Goal: Information Seeking & Learning: Learn about a topic

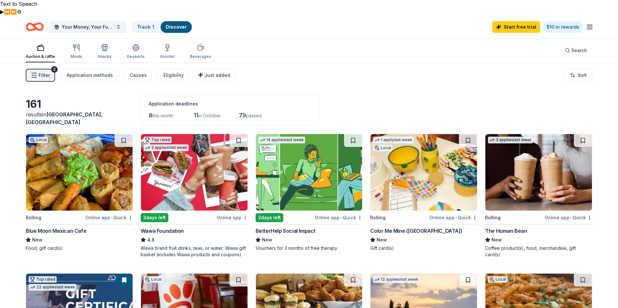
click at [42, 71] on span "Filter" at bounding box center [44, 75] width 11 height 8
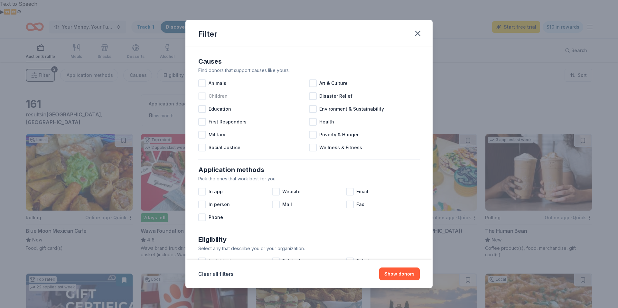
click at [201, 97] on div at bounding box center [202, 96] width 8 height 8
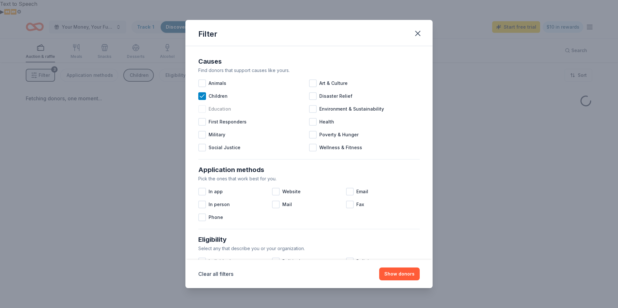
click at [202, 109] on div at bounding box center [202, 109] width 8 height 8
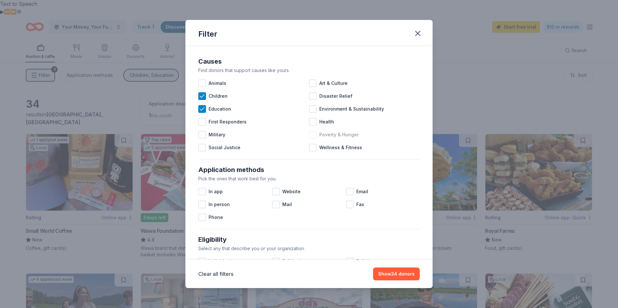
drag, startPoint x: 317, startPoint y: 148, endPoint x: 313, endPoint y: 140, distance: 8.9
click at [317, 148] on div "Wellness & Fitness" at bounding box center [364, 147] width 111 height 13
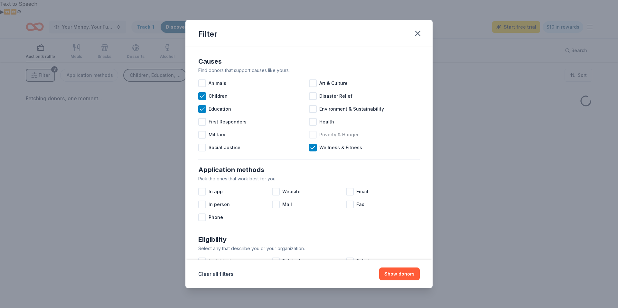
drag, startPoint x: 313, startPoint y: 121, endPoint x: 315, endPoint y: 128, distance: 8.0
click at [313, 121] on div at bounding box center [313, 122] width 8 height 8
click at [315, 134] on div at bounding box center [313, 135] width 8 height 8
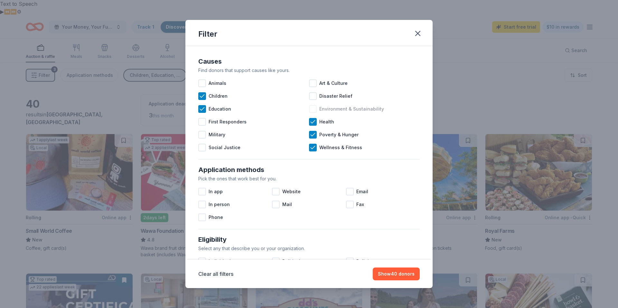
click at [315, 109] on div at bounding box center [313, 109] width 8 height 8
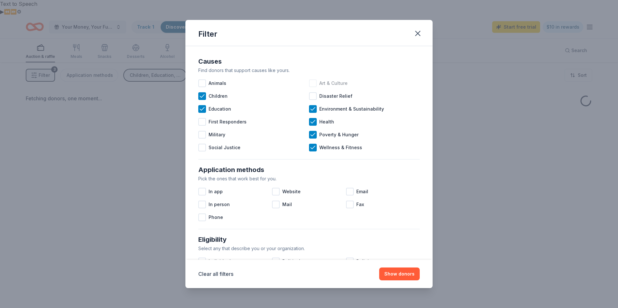
click at [315, 83] on div at bounding box center [313, 83] width 8 height 8
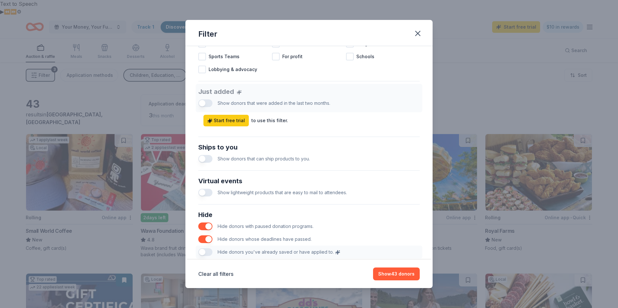
scroll to position [254, 0]
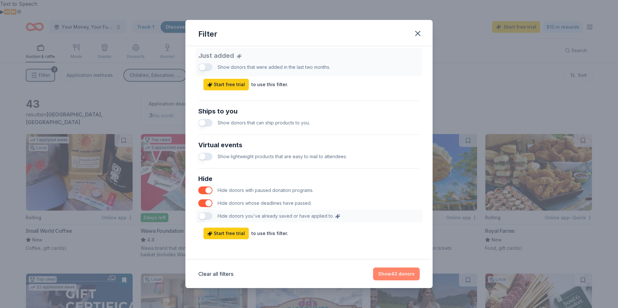
click at [399, 276] on button "Show 43 donors" at bounding box center [396, 274] width 47 height 13
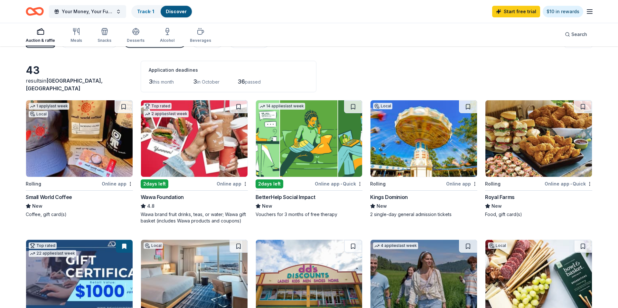
scroll to position [28, 0]
